Goal: Task Accomplishment & Management: Use online tool/utility

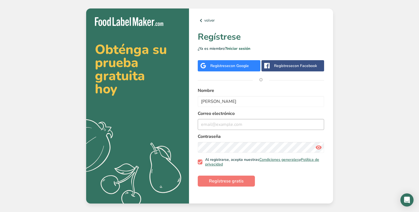
type input "[PERSON_NAME]"
click at [235, 126] on input "email" at bounding box center [261, 124] width 127 height 11
type input "[EMAIL_ADDRESS][DOMAIN_NAME]"
click at [224, 185] on button "Regístrese gratis" at bounding box center [226, 181] width 57 height 11
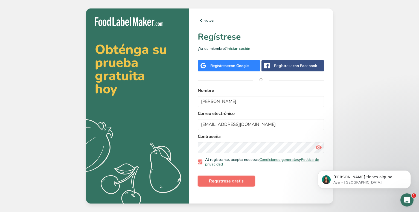
click at [232, 181] on span "Regístrese gratis" at bounding box center [226, 181] width 35 height 7
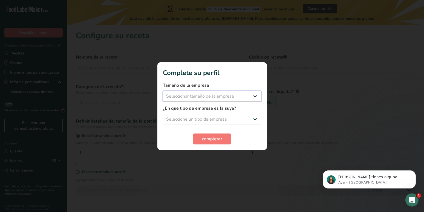
select select "1"
click option "Menos de 10 empleados" at bounding box center [0, 0] width 0 height 0
click at [163, 114] on select "Seleccione un tipo de empresa Fabricante de alimentos envasados Restaurante y c…" at bounding box center [212, 119] width 99 height 11
select select "1"
click option "Fabricante de alimentos envasados" at bounding box center [0, 0] width 0 height 0
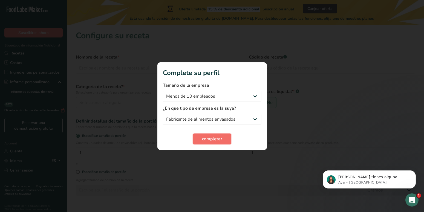
click at [222, 139] on span "completar" at bounding box center [212, 139] width 20 height 7
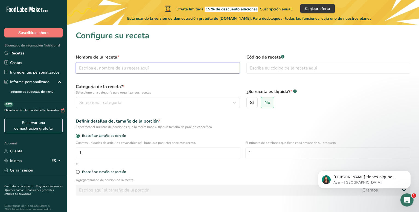
click at [165, 65] on input "text" at bounding box center [158, 68] width 164 height 11
type input "q"
type input "QUESO MOZZARELLA"
click at [281, 56] on label "Código de receta .a-a{fill:#347362;}.b-a{fill:#fff;}" at bounding box center [329, 57] width 164 height 7
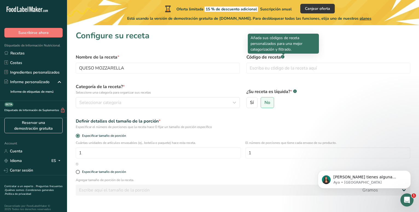
click at [284, 57] on rect at bounding box center [283, 57] width 4 height 4
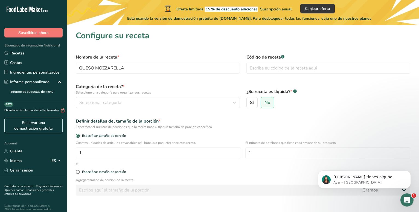
click at [284, 57] on rect at bounding box center [283, 57] width 4 height 4
click at [282, 69] on input "text" at bounding box center [329, 68] width 164 height 11
type input "008"
click at [148, 106] on div "Seleccionar categoría" at bounding box center [156, 102] width 154 height 7
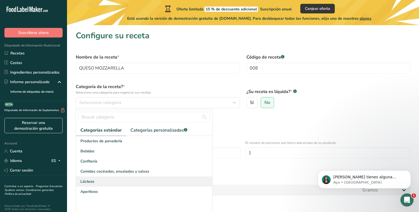
click at [97, 184] on div "Lácteos" at bounding box center [144, 182] width 136 height 10
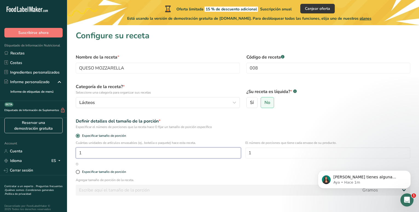
click at [189, 157] on input "1" at bounding box center [158, 153] width 165 height 11
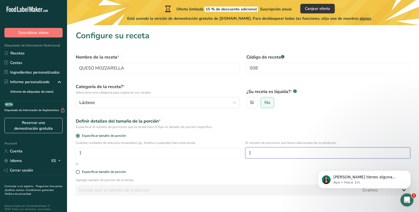
drag, startPoint x: 283, startPoint y: 156, endPoint x: 81, endPoint y: 11, distance: 248.5
click at [283, 156] on input "1" at bounding box center [328, 153] width 165 height 11
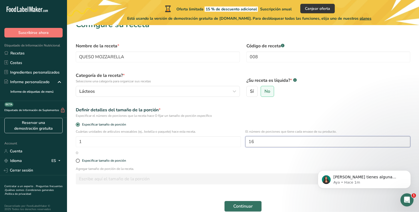
scroll to position [37, 0]
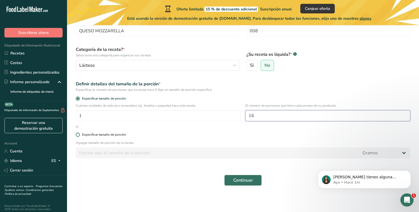
type input "16"
click at [77, 134] on span at bounding box center [78, 135] width 4 height 4
click at [77, 134] on input "Especificar tamaño de porción" at bounding box center [78, 135] width 4 height 4
radio input "true"
radio input "false"
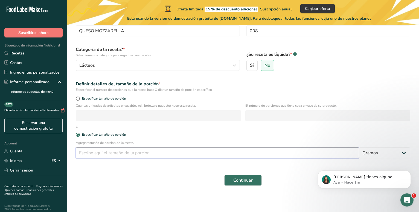
click at [101, 152] on input "number" at bounding box center [218, 153] width 284 height 11
type input "30"
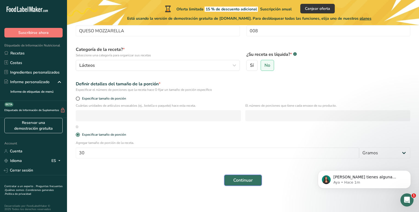
drag, startPoint x: 249, startPoint y: 182, endPoint x: 7, endPoint y: 33, distance: 283.9
click at [249, 182] on span "Continuar" at bounding box center [243, 180] width 19 height 7
click at [250, 179] on span "Continuar" at bounding box center [243, 180] width 19 height 7
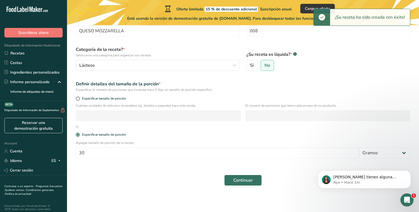
click at [387, 66] on div "Sí No" at bounding box center [329, 65] width 164 height 11
click at [361, 7] on div "Oferta limitada 15 % de descuento adicional Suscripción anual Canjear oferta Es…" at bounding box center [249, 12] width 365 height 25
click at [360, 13] on div "¡Su receta ha sido creada con éxito!" at bounding box center [370, 17] width 80 height 16
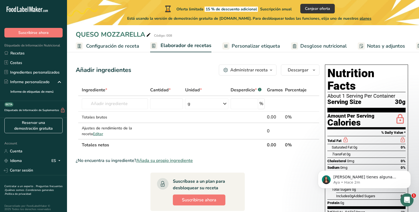
click at [245, 47] on span "Personalizar etiqueta" at bounding box center [256, 45] width 48 height 7
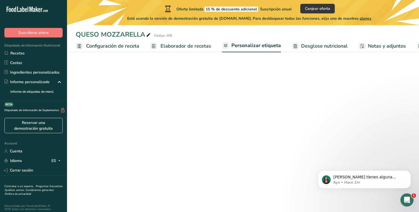
scroll to position [0, 58]
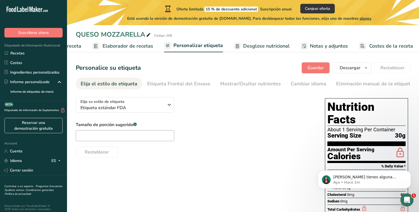
drag, startPoint x: 263, startPoint y: 88, endPoint x: 368, endPoint y: 93, distance: 104.7
click at [368, 90] on nav "Elija el estilo de etiqueta Etiqueta Frontal del Envase Mostrar/Ocultar nutrien…" at bounding box center [243, 84] width 335 height 12
click at [368, 89] on link "Eliminación manual de la etiqueta" at bounding box center [374, 84] width 77 height 12
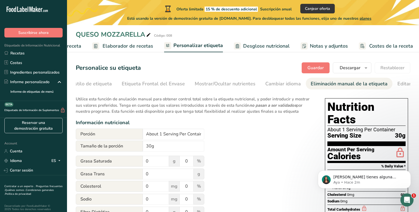
scroll to position [0, 0]
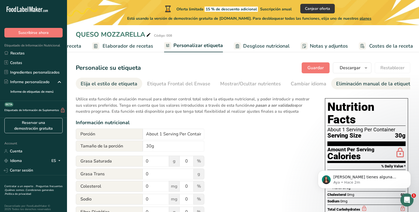
click at [109, 79] on link "Elija el estilo de etiqueta" at bounding box center [109, 84] width 57 height 12
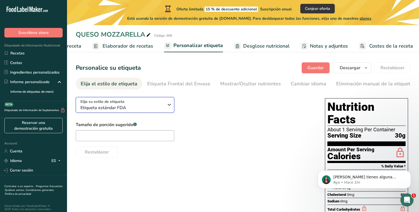
click at [153, 107] on div "Elija su estilo de etiqueta Etiqueta estándar FDA" at bounding box center [121, 105] width 83 height 12
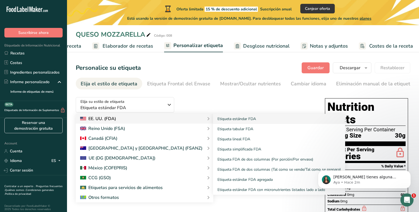
click at [126, 122] on div "EE. UU. (FDA)" at bounding box center [144, 119] width 129 height 7
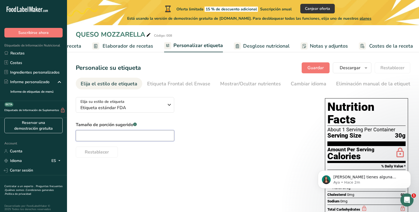
click at [141, 141] on input "text" at bounding box center [125, 135] width 99 height 11
click at [130, 111] on span "Etiqueta estándar FDA" at bounding box center [121, 108] width 83 height 7
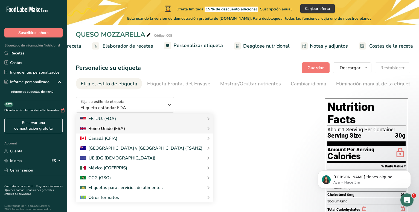
click at [126, 132] on div "Reino Unido (FSA)" at bounding box center [144, 128] width 129 height 7
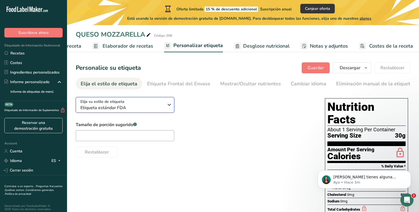
click at [144, 111] on span "Etiqueta estándar FDA" at bounding box center [121, 108] width 83 height 7
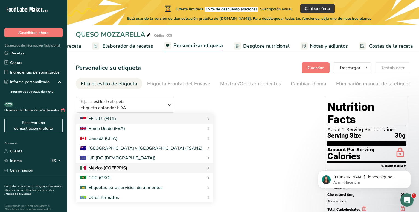
click at [120, 171] on div at bounding box center [103, 168] width 47 height 7
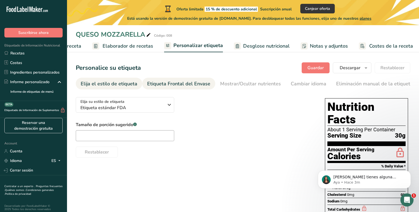
click at [165, 86] on div "Etiqueta Frontal del Envase" at bounding box center [178, 83] width 63 height 7
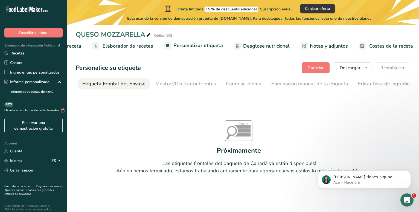
scroll to position [0, 65]
click at [203, 86] on div "Mostrar/Ocultar nutrientes" at bounding box center [185, 83] width 61 height 7
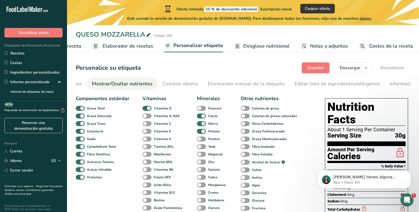
scroll to position [0, 137]
